Goal: Task Accomplishment & Management: Use online tool/utility

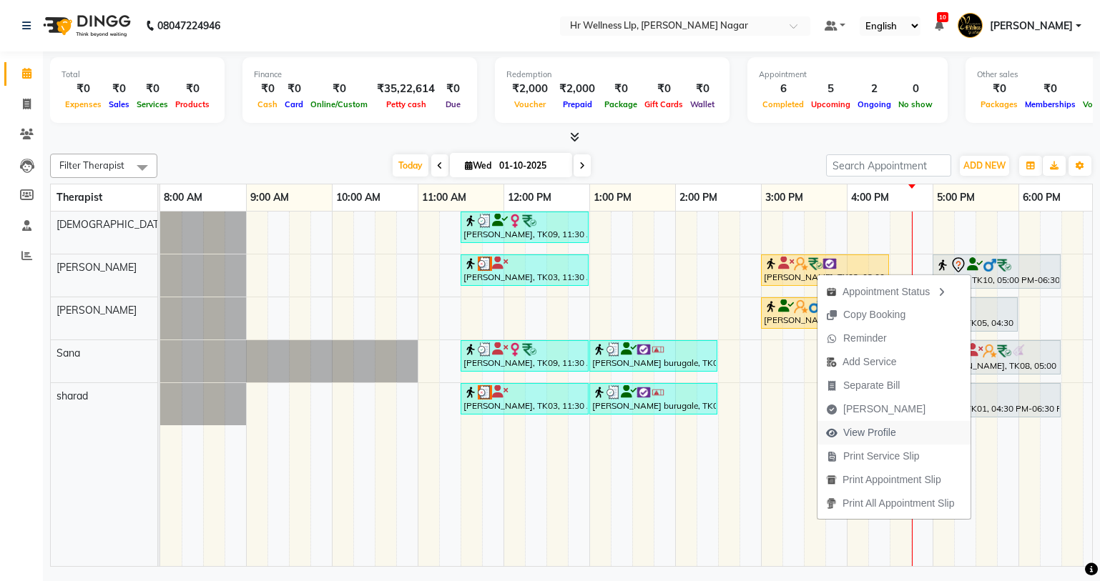
click at [872, 431] on span "View Profile" at bounding box center [869, 432] width 53 height 15
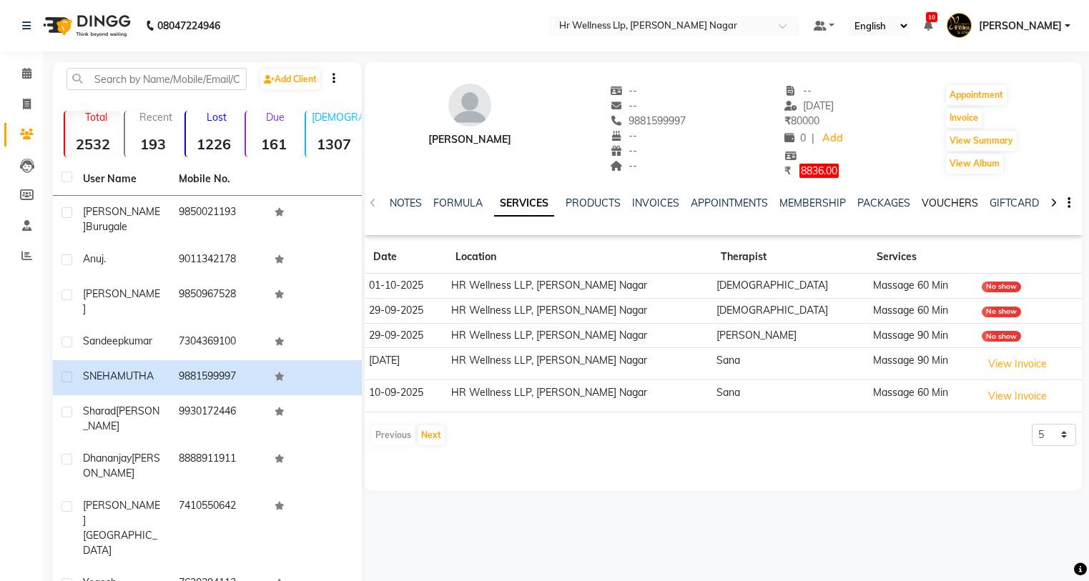
click at [940, 199] on link "VOUCHERS" at bounding box center [950, 203] width 56 height 13
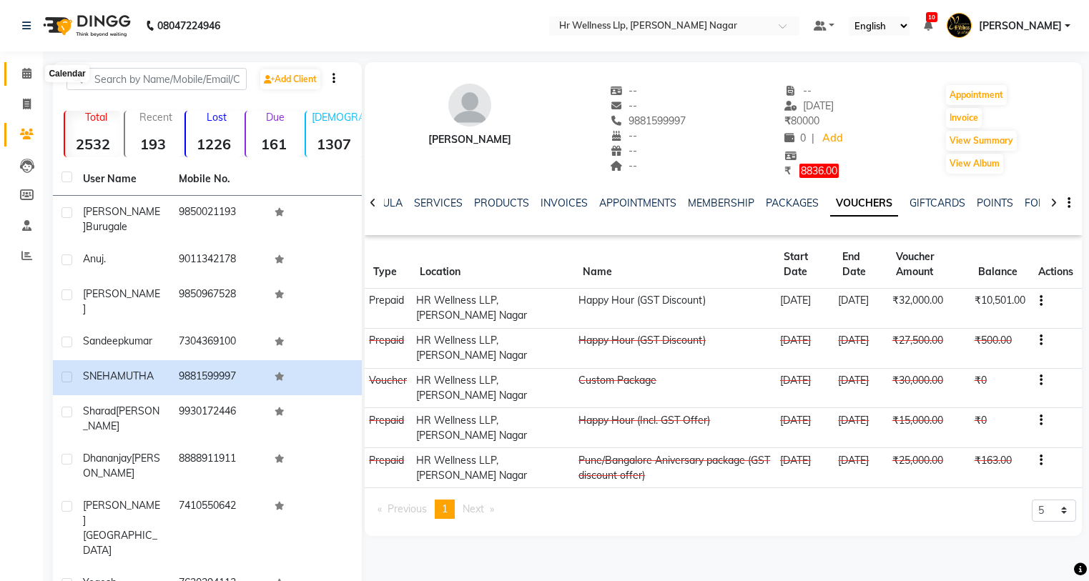
click at [24, 68] on icon at bounding box center [26, 73] width 9 height 11
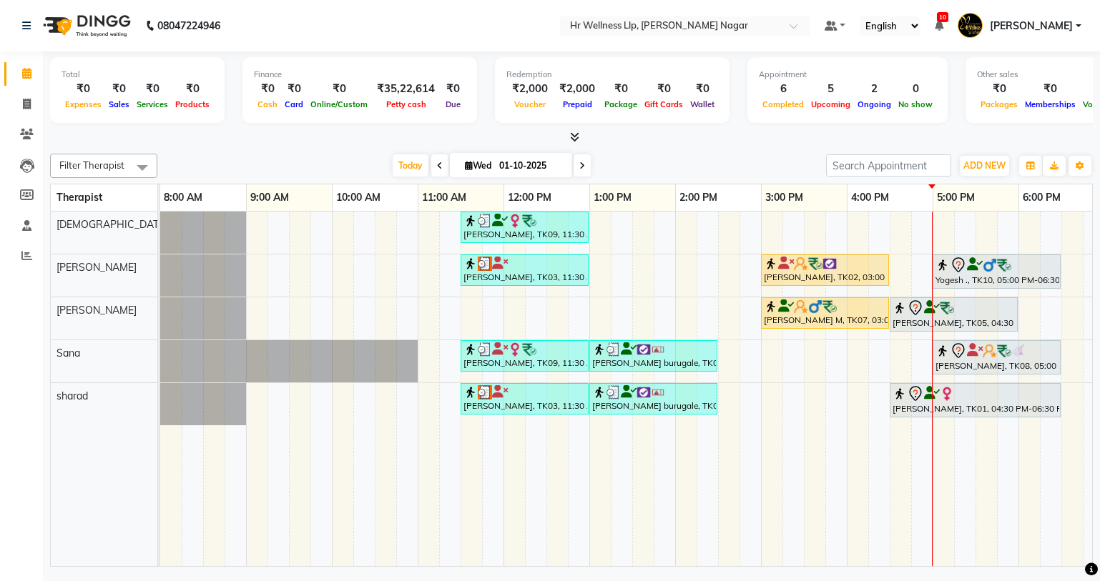
scroll to position [0, 184]
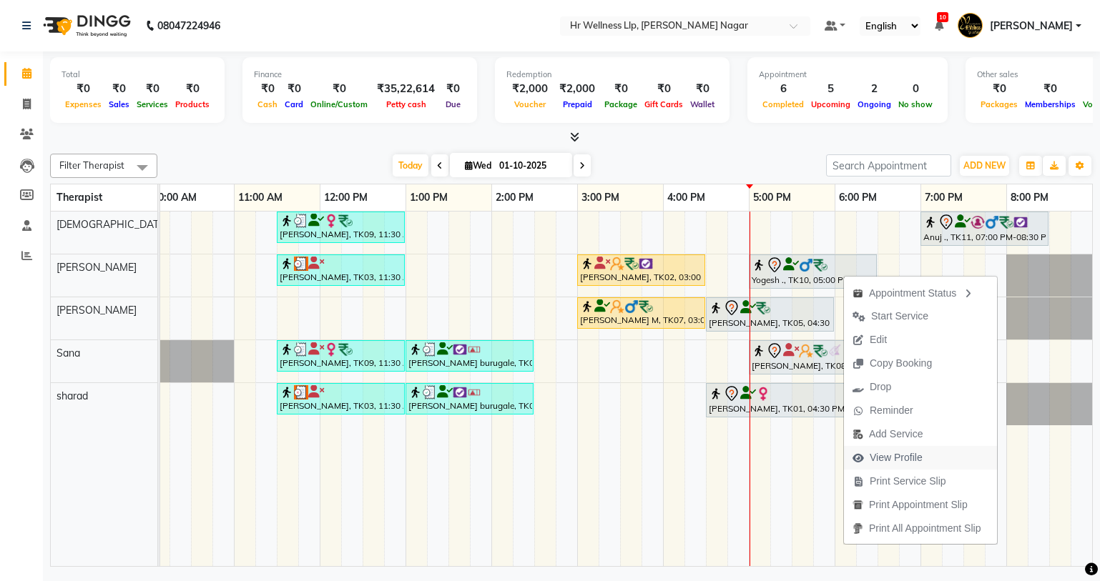
click at [886, 455] on span "View Profile" at bounding box center [895, 457] width 53 height 15
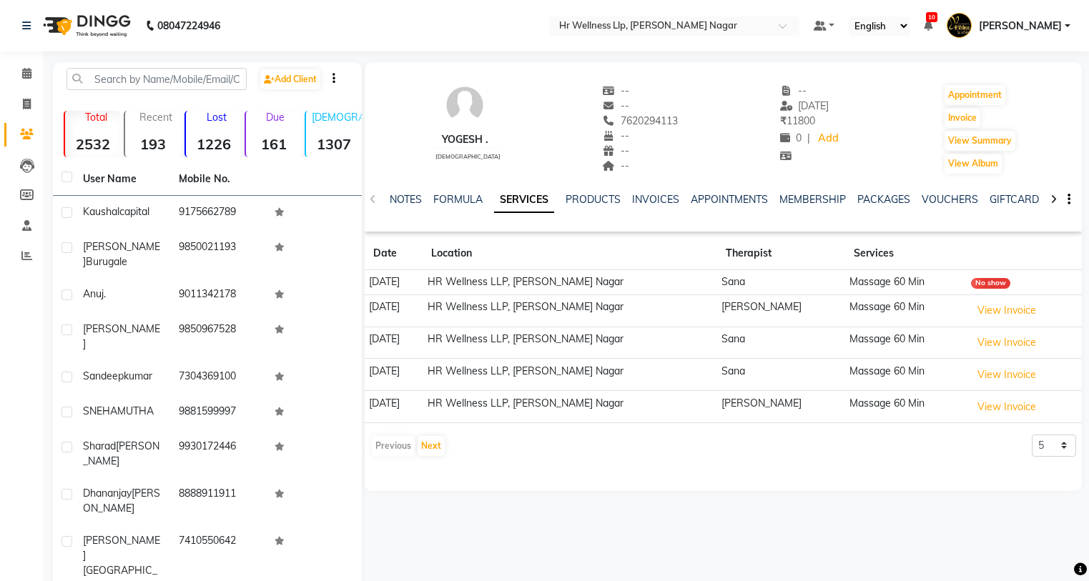
click at [932, 192] on div "VOUCHERS" at bounding box center [950, 199] width 56 height 15
click at [943, 195] on link "VOUCHERS" at bounding box center [950, 199] width 56 height 13
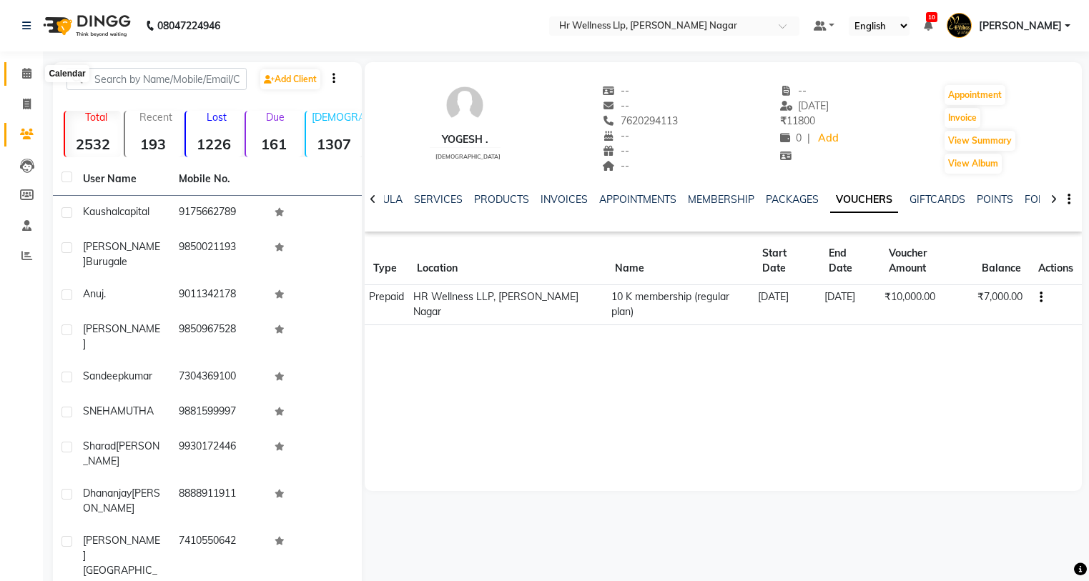
click at [21, 73] on span at bounding box center [26, 74] width 25 height 16
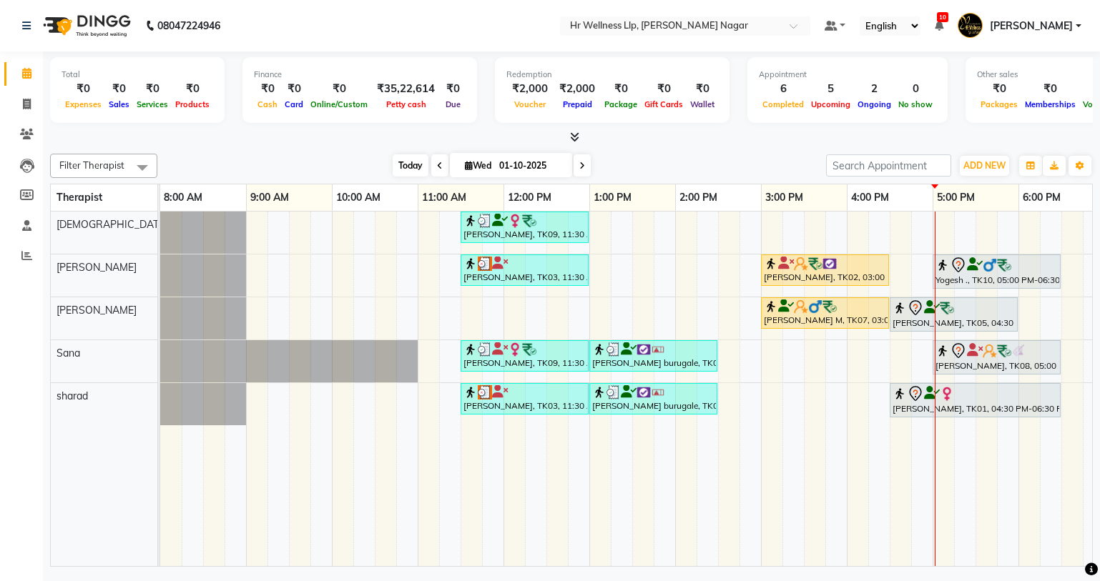
click at [400, 169] on span "Today" at bounding box center [411, 165] width 36 height 22
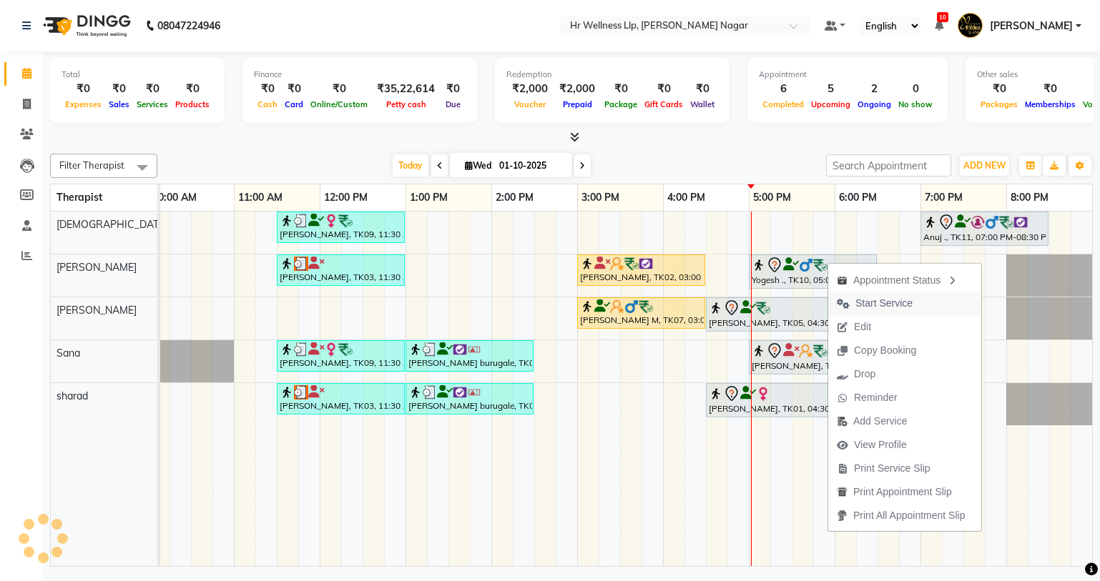
click at [879, 300] on span "Start Service" at bounding box center [883, 303] width 57 height 15
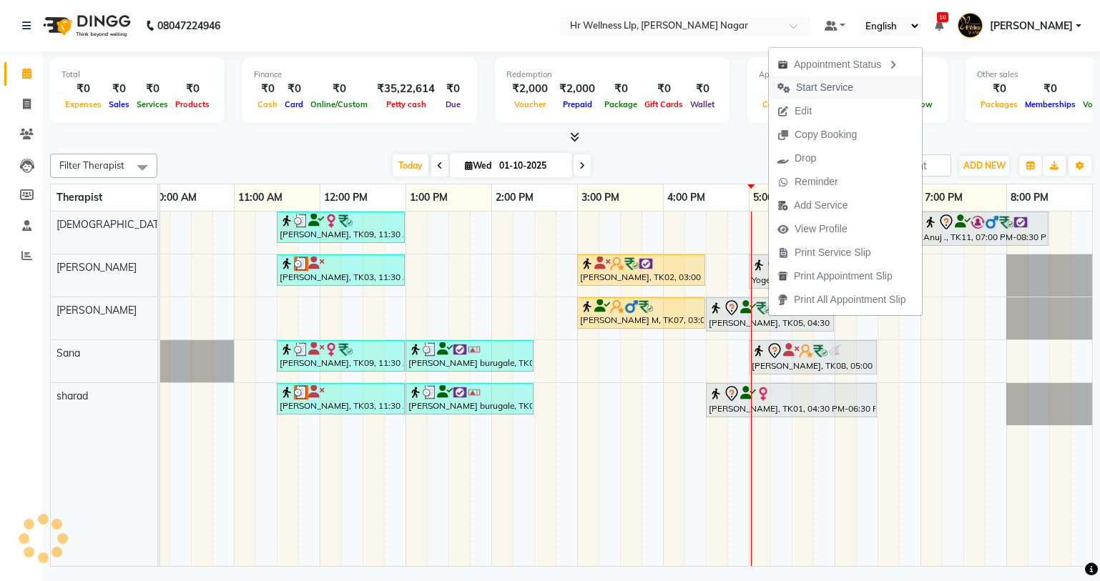
click at [833, 89] on span "Start Service" at bounding box center [824, 87] width 57 height 15
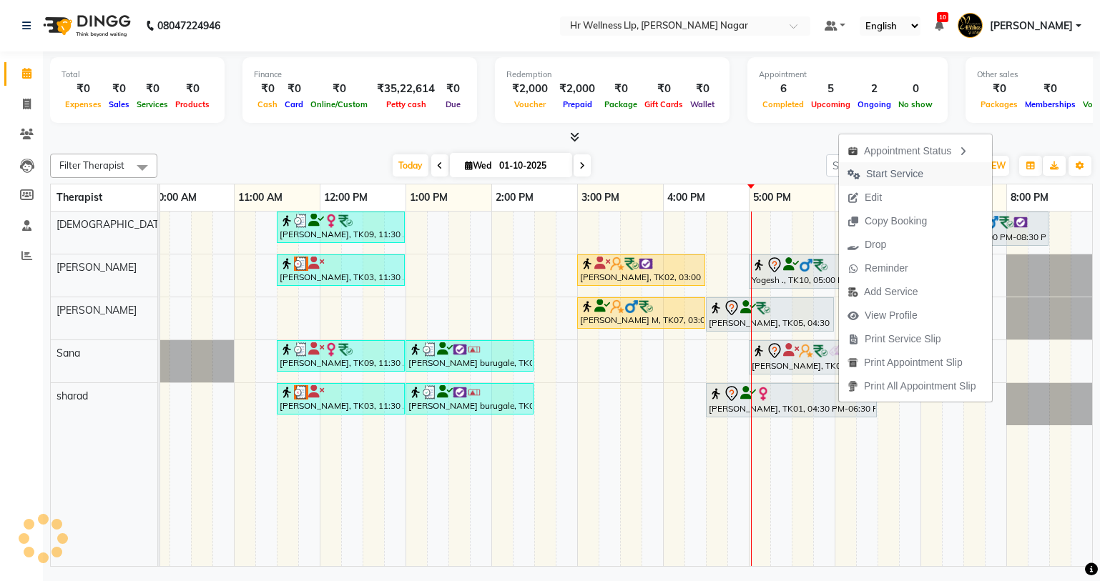
click at [900, 169] on span "Start Service" at bounding box center [894, 174] width 57 height 15
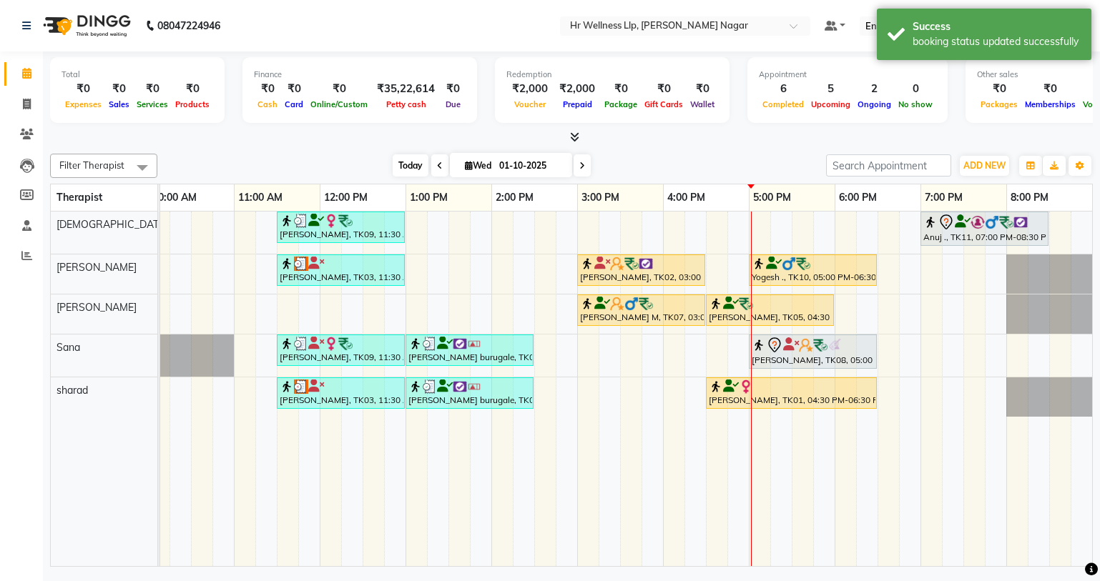
click at [412, 169] on span "Today" at bounding box center [411, 165] width 36 height 22
